Goal: Task Accomplishment & Management: Manage account settings

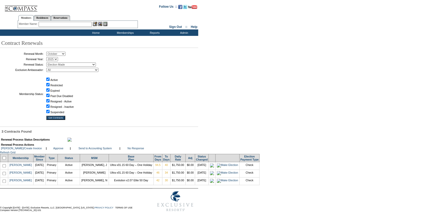
click at [5, 159] on input "checkbox" at bounding box center [4, 157] width 3 height 3
checkbox input "true"
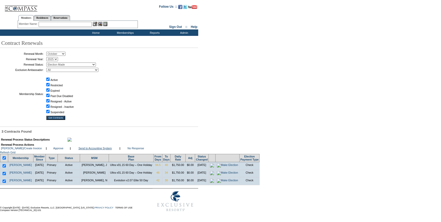
click at [97, 150] on link "Send to Accounting System" at bounding box center [94, 147] width 33 height 3
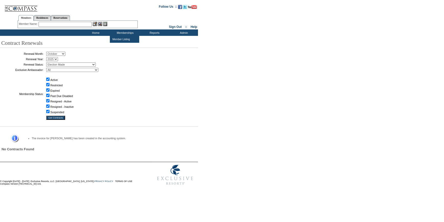
click at [80, 24] on input "text" at bounding box center [65, 24] width 53 height 5
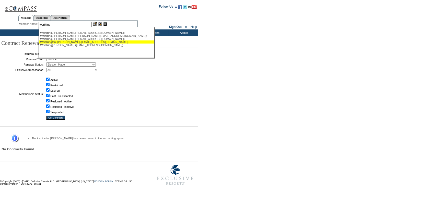
click at [64, 41] on div "Worthing ton, Bruce (brworthington@gmail.com)" at bounding box center [96, 41] width 112 height 3
type input "Worthington, Bruce (brworthington@gmail.com)"
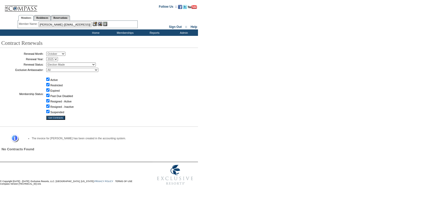
click at [92, 24] on input "Worthington, Bruce (brworthington@gmail.com)" at bounding box center [65, 24] width 53 height 5
click at [96, 23] on img at bounding box center [95, 24] width 4 height 4
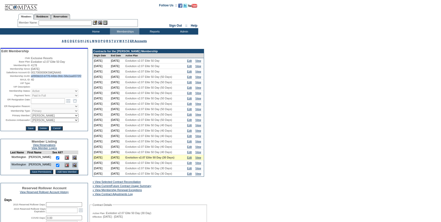
drag, startPoint x: 41, startPoint y: 82, endPoint x: 29, endPoint y: 78, distance: 12.5
click at [31, 77] on td "a090bb10-b776-44bb-9fdc-58a1aa6572f2" at bounding box center [59, 75] width 56 height 3
copy span "a090bb10-b776-44bb-9fdc-58a1aa6572f2"
click at [43, 23] on input "text" at bounding box center [65, 22] width 53 height 5
paste input "hughbres5@gmail.com"
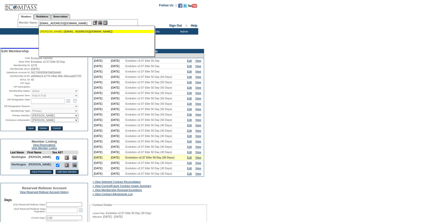
click at [61, 30] on div "Breslin, Hugh ( hughbres5@gmail.com )" at bounding box center [96, 31] width 112 height 3
type input "Breslin, Hugh (hughbres5@gmail.com)"
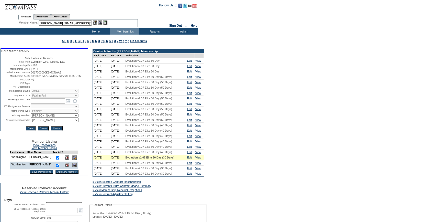
click at [94, 23] on img at bounding box center [95, 22] width 4 height 4
